Goal: Check status

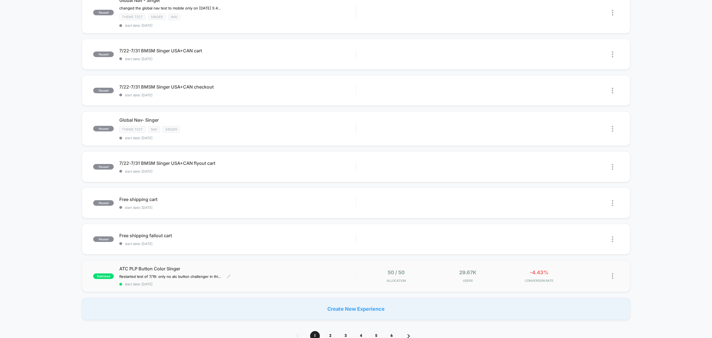
scroll to position [247, 0]
click at [171, 285] on div "published ATC PLP Button Color Singer Restarted test of 7/19: only no atc butto…" at bounding box center [356, 276] width 548 height 32
